Goal: Information Seeking & Learning: Learn about a topic

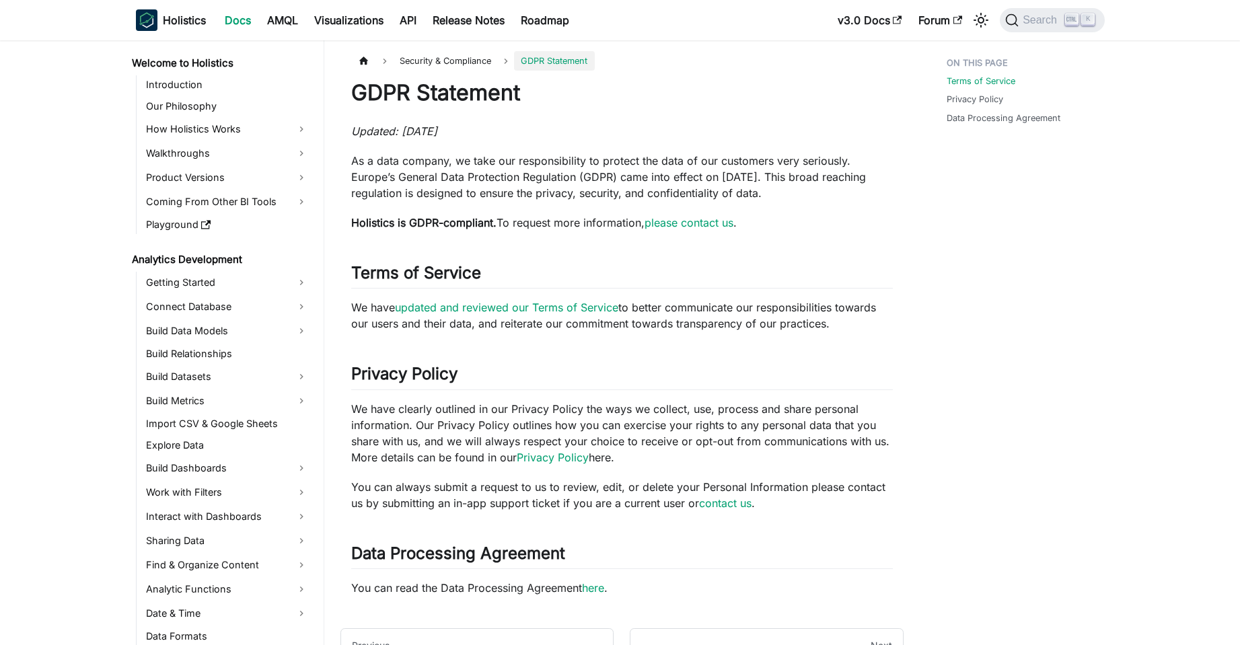
scroll to position [1196, 0]
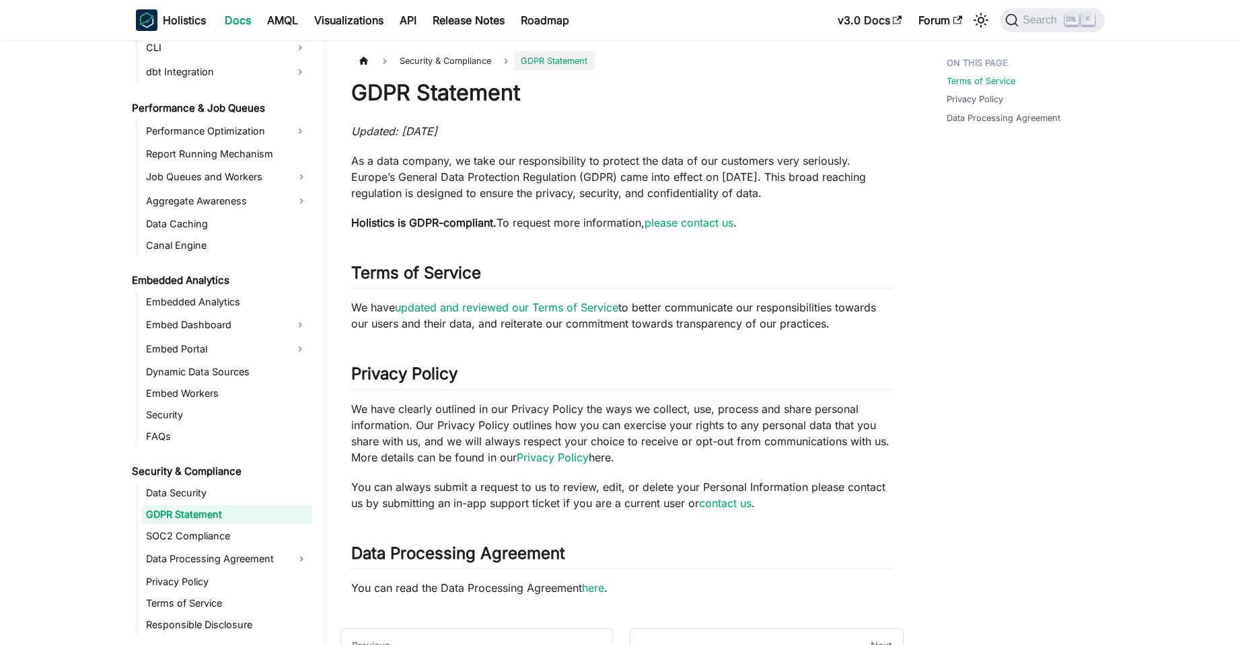
drag, startPoint x: 0, startPoint y: 0, endPoint x: 816, endPoint y: 196, distance: 838.8
click at [816, 196] on p "As a data company, we take our responsibility to protect the data of our custom…" at bounding box center [622, 177] width 542 height 48
drag, startPoint x: 816, startPoint y: 196, endPoint x: 760, endPoint y: 129, distance: 87.0
click at [760, 129] on div "GDPR Statement Updated: [DATE] As a data company, we take our responsibility to…" at bounding box center [622, 337] width 542 height 517
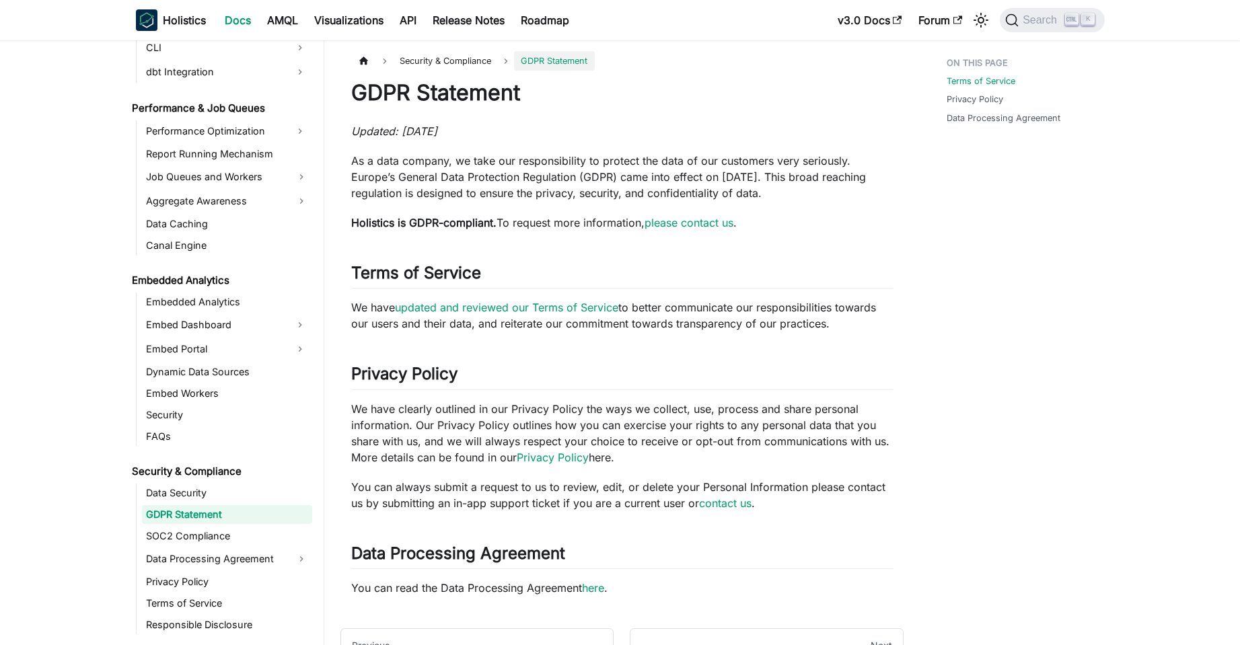
click at [760, 129] on p "Updated: [DATE]" at bounding box center [622, 131] width 542 height 16
drag, startPoint x: 760, startPoint y: 129, endPoint x: 791, endPoint y: 194, distance: 71.9
click at [791, 194] on div "GDPR Statement Updated: [DATE] As a data company, we take our responsibility to…" at bounding box center [622, 337] width 542 height 517
click at [791, 194] on p "As a data company, we take our responsibility to protect the data of our custom…" at bounding box center [622, 177] width 542 height 48
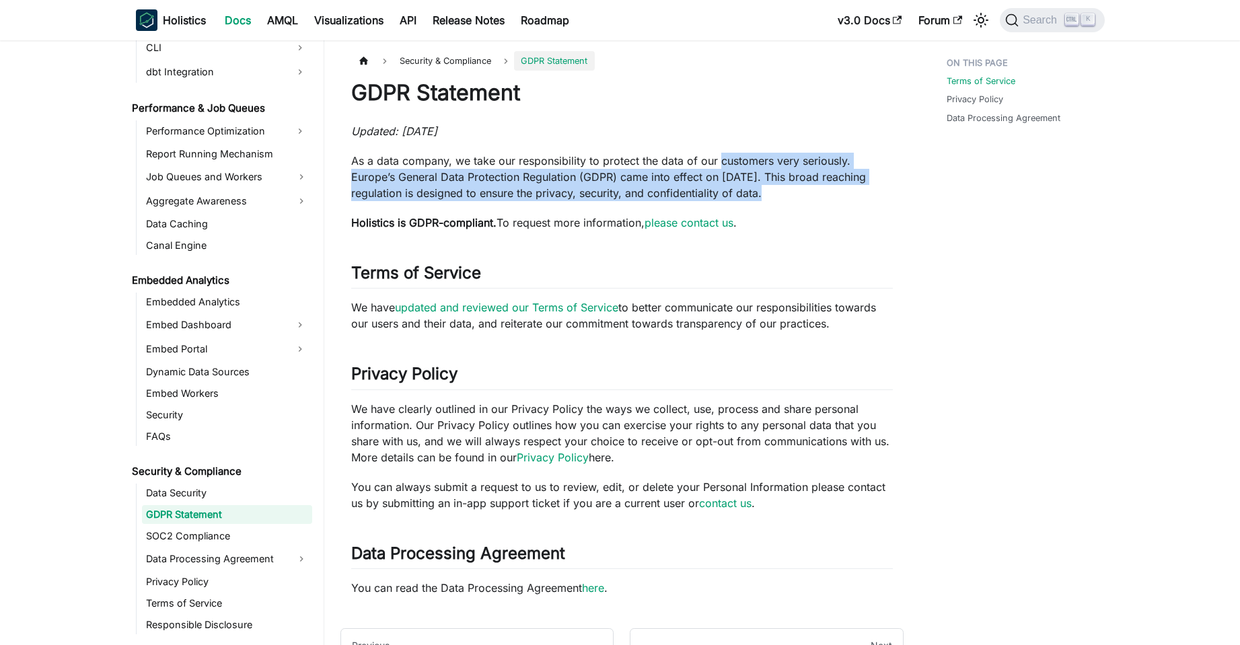
drag, startPoint x: 791, startPoint y: 194, endPoint x: 766, endPoint y: 141, distance: 59.3
click at [766, 141] on div "GDPR Statement Updated: [DATE] As a data company, we take our responsibility to…" at bounding box center [622, 337] width 542 height 517
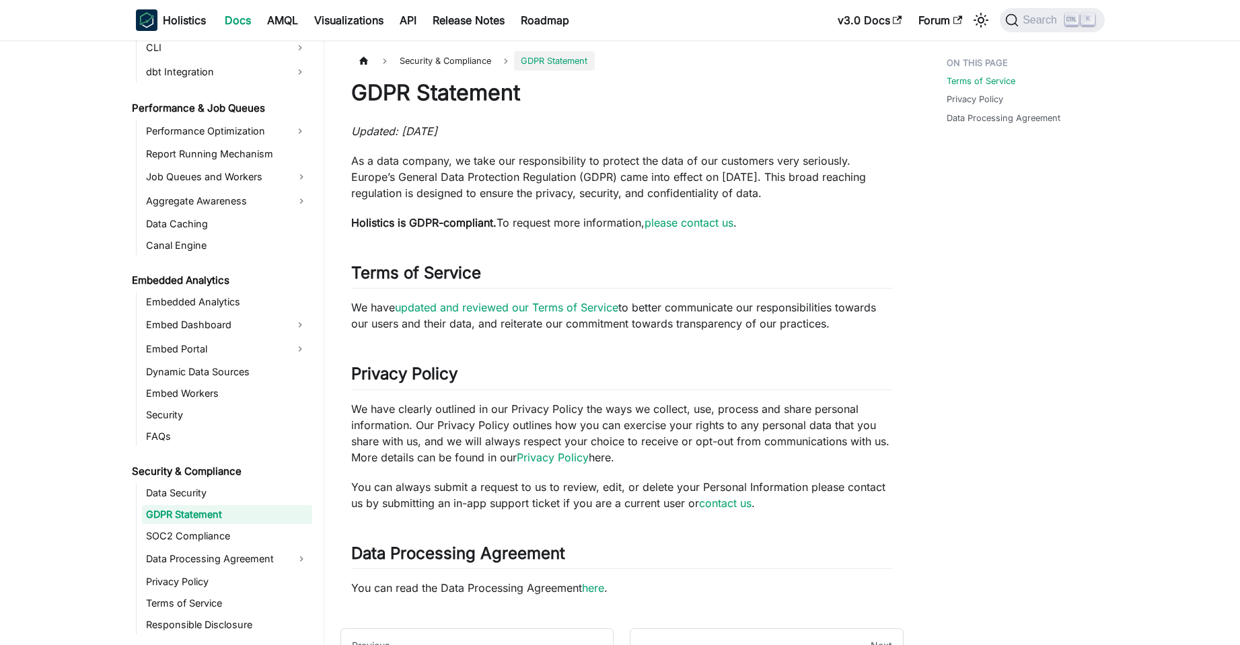
drag, startPoint x: 761, startPoint y: 131, endPoint x: 778, endPoint y: 193, distance: 64.3
click at [778, 193] on div "GDPR Statement Updated: [DATE] As a data company, we take our responsibility to…" at bounding box center [622, 337] width 542 height 517
click at [778, 193] on p "As a data company, we take our responsibility to protect the data of our custom…" at bounding box center [622, 177] width 542 height 48
drag, startPoint x: 778, startPoint y: 193, endPoint x: 750, endPoint y: 131, distance: 68.7
click at [750, 131] on div "GDPR Statement Updated: [DATE] As a data company, we take our responsibility to…" at bounding box center [622, 337] width 542 height 517
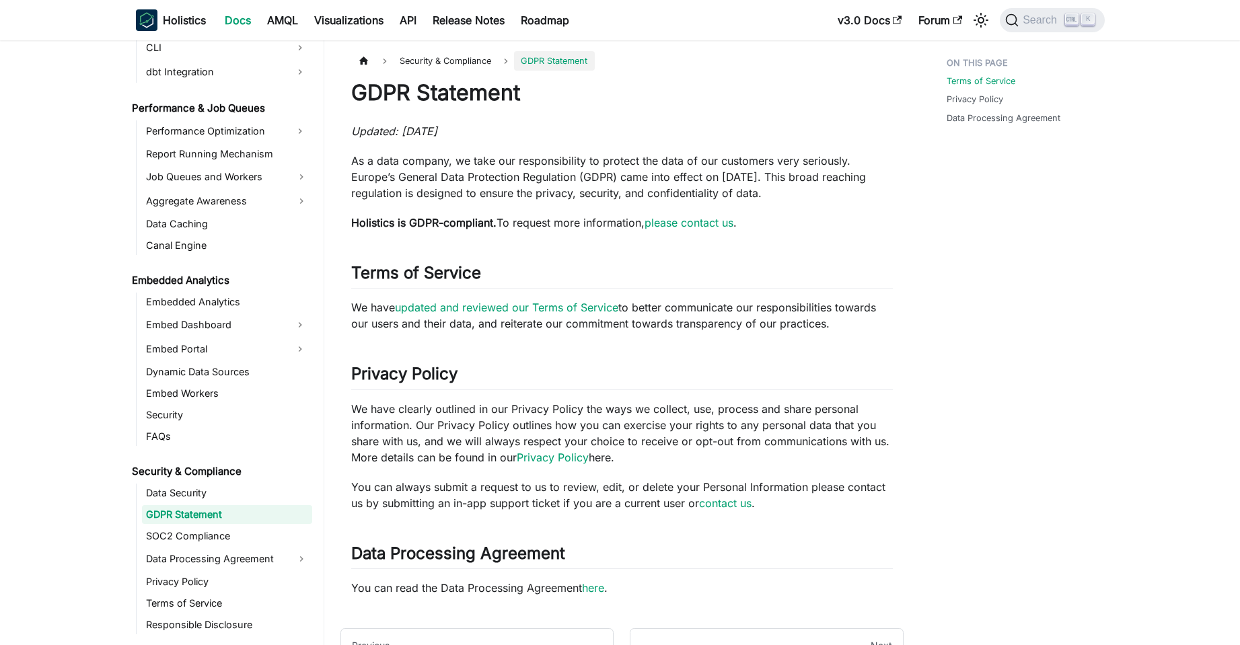
click at [750, 131] on p "Updated: [DATE]" at bounding box center [622, 131] width 542 height 16
drag, startPoint x: 750, startPoint y: 131, endPoint x: 780, endPoint y: 256, distance: 128.6
click at [780, 256] on div "GDPR Statement Updated: [DATE] As a data company, we take our responsibility to…" at bounding box center [622, 337] width 542 height 517
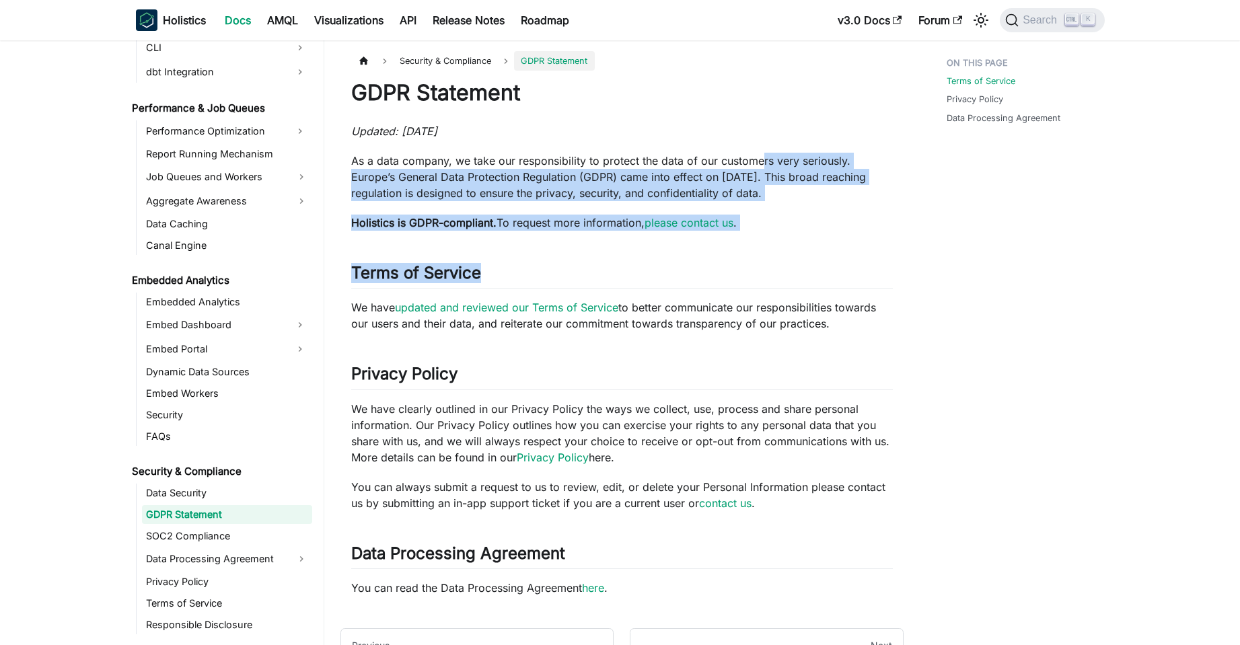
drag, startPoint x: 776, startPoint y: 235, endPoint x: 759, endPoint y: 157, distance: 79.3
click at [759, 157] on div "GDPR Statement Updated: [DATE] As a data company, we take our responsibility to…" at bounding box center [622, 337] width 542 height 517
click at [759, 157] on p "As a data company, we take our responsibility to protect the data of our custom…" at bounding box center [622, 177] width 542 height 48
drag, startPoint x: 755, startPoint y: 135, endPoint x: 778, endPoint y: 259, distance: 125.9
click at [778, 262] on div "GDPR Statement Updated: [DATE] As a data company, we take our responsibility to…" at bounding box center [622, 337] width 542 height 517
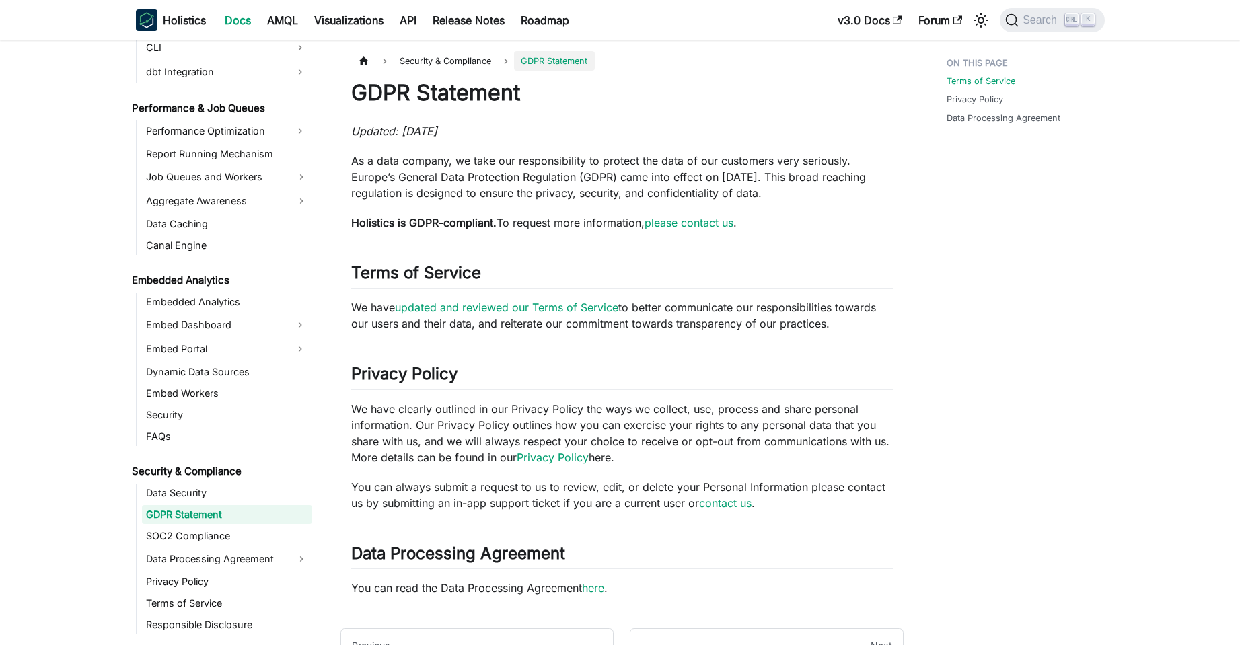
click at [778, 259] on div "GDPR Statement Updated: [DATE] As a data company, we take our responsibility to…" at bounding box center [622, 337] width 542 height 517
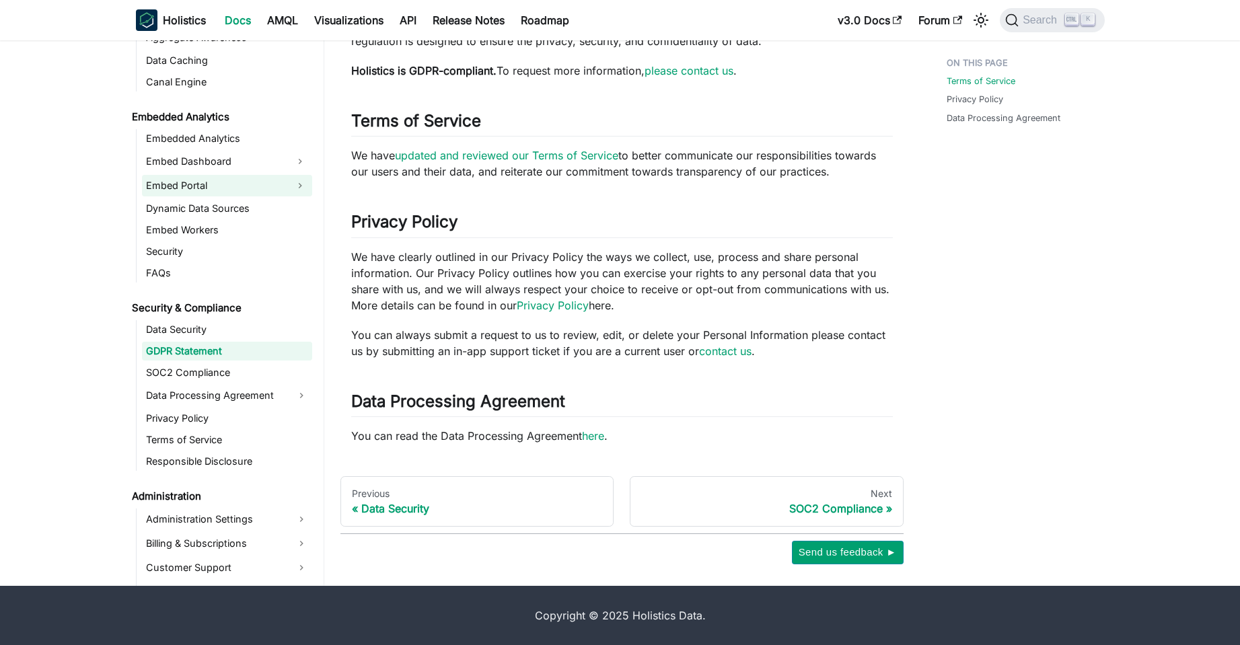
scroll to position [1308, 0]
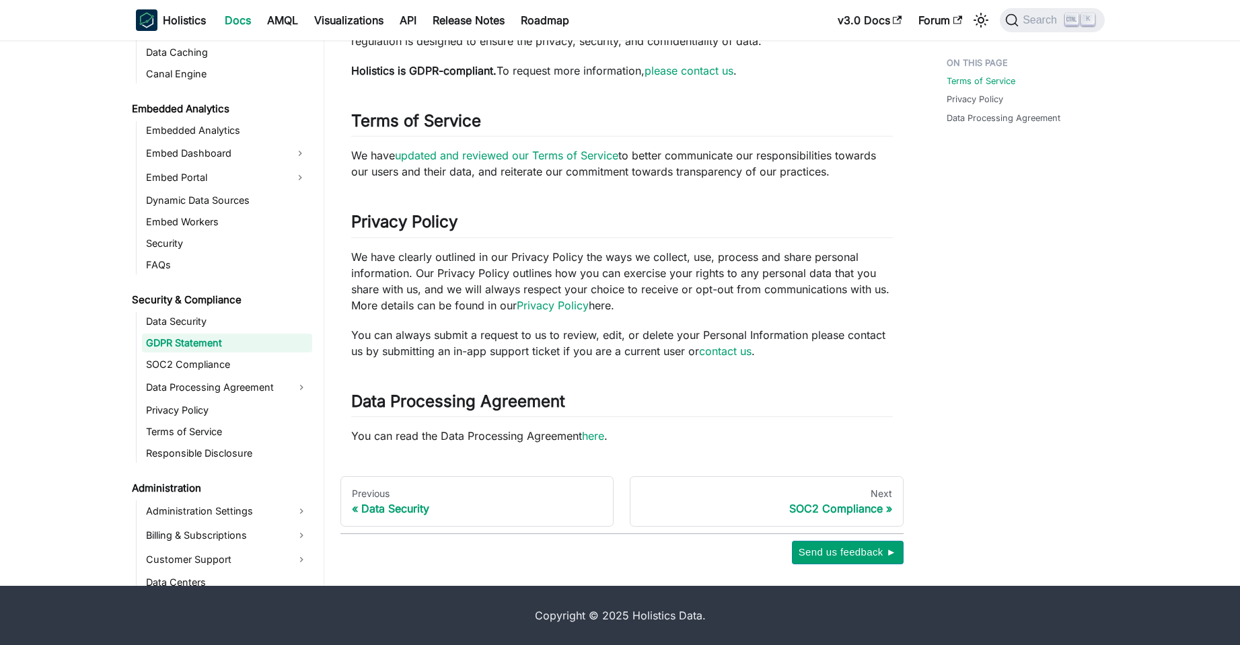
drag, startPoint x: 474, startPoint y: 262, endPoint x: 719, endPoint y: 303, distance: 247.7
click at [719, 303] on p "We have clearly outlined in our Privacy Policy the ways we collect, use, proces…" at bounding box center [622, 281] width 542 height 65
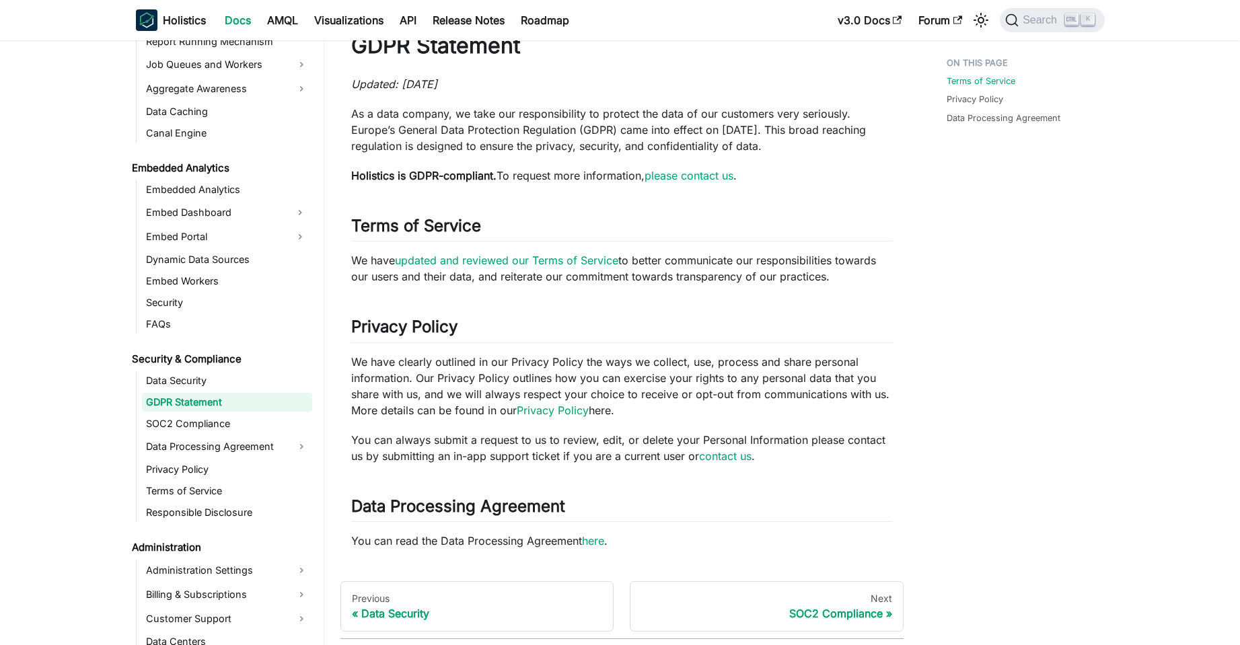
scroll to position [40, 0]
